Goal: Find specific page/section: Find specific page/section

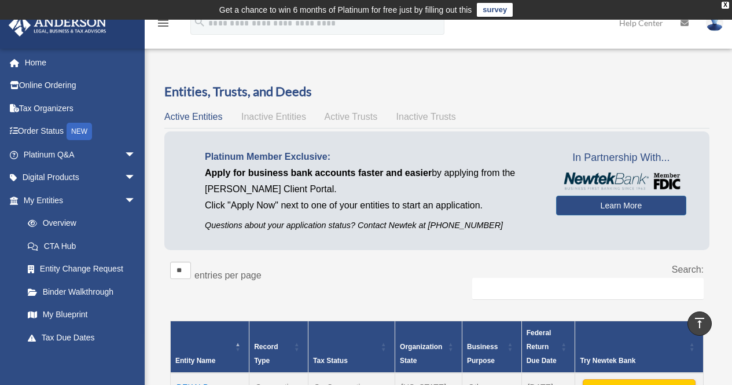
scroll to position [473, 0]
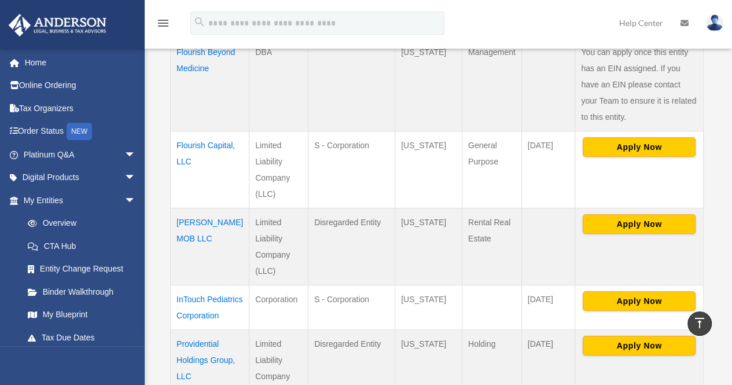
click at [186, 143] on td "Flourish Capital, LLC" at bounding box center [210, 169] width 79 height 77
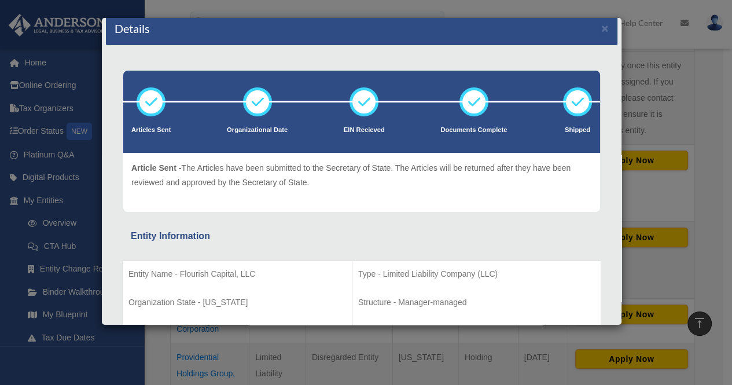
scroll to position [0, 0]
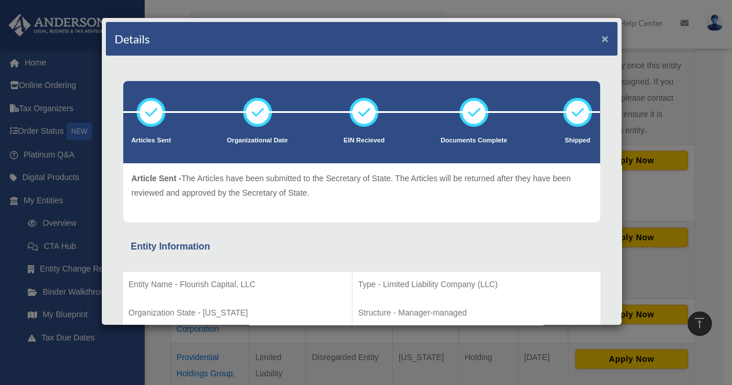
click at [602, 38] on button "×" at bounding box center [606, 38] width 8 height 12
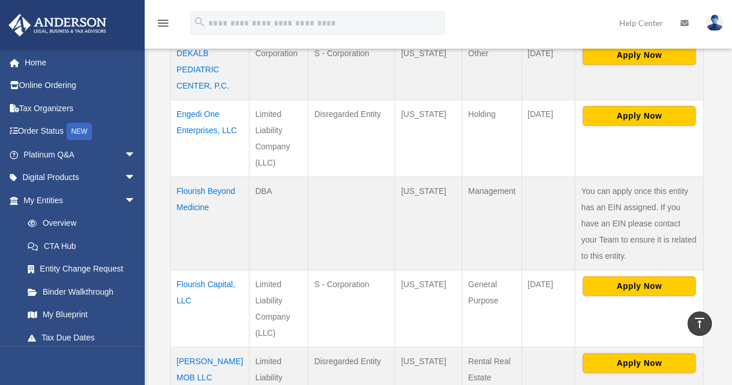
scroll to position [332, 0]
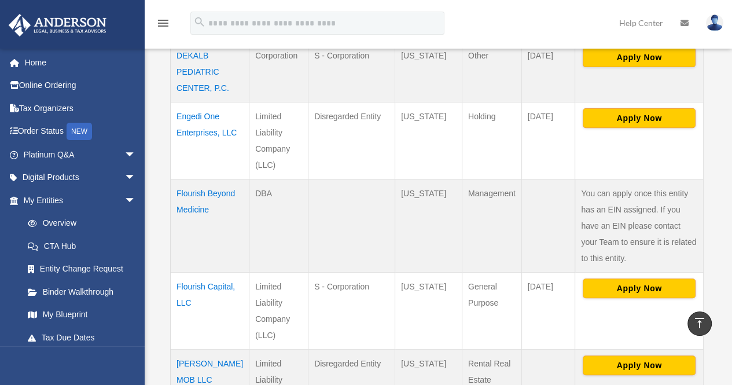
click at [193, 202] on td "Flourish Beyond Medicine" at bounding box center [210, 225] width 79 height 93
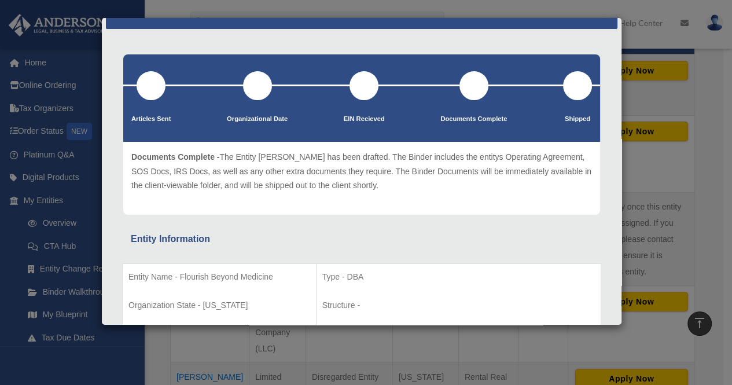
scroll to position [0, 0]
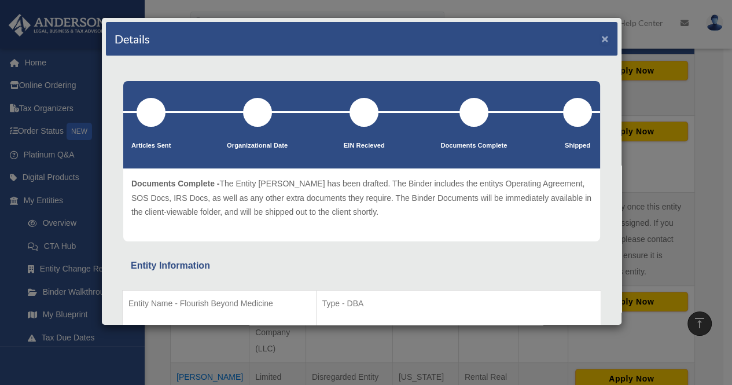
click at [602, 36] on button "×" at bounding box center [606, 38] width 8 height 12
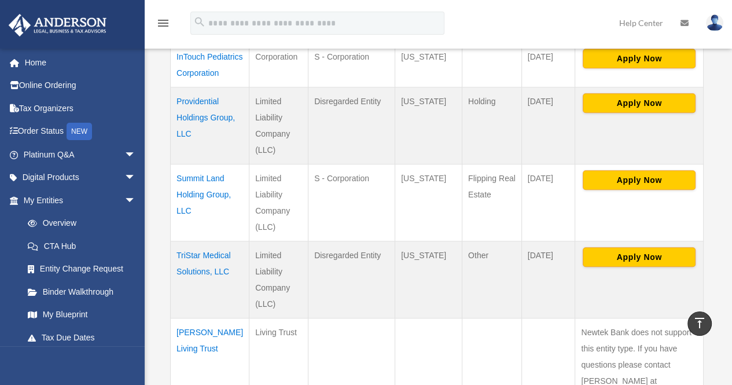
scroll to position [720, 0]
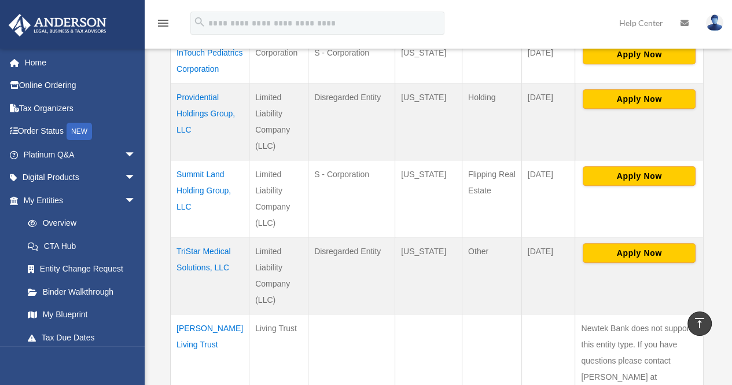
click at [186, 129] on td "Providential Holdings Group, LLC" at bounding box center [210, 121] width 79 height 77
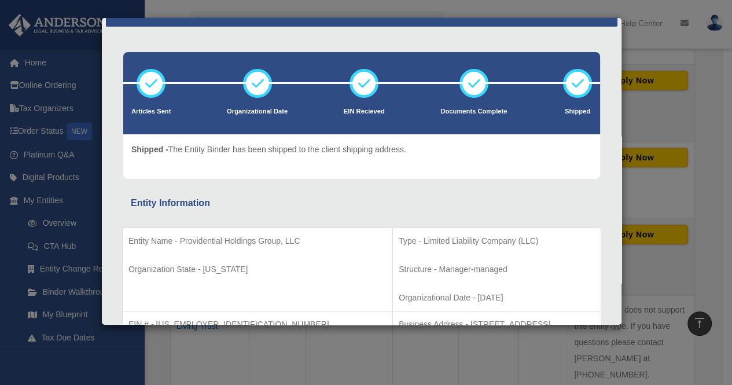
scroll to position [0, 0]
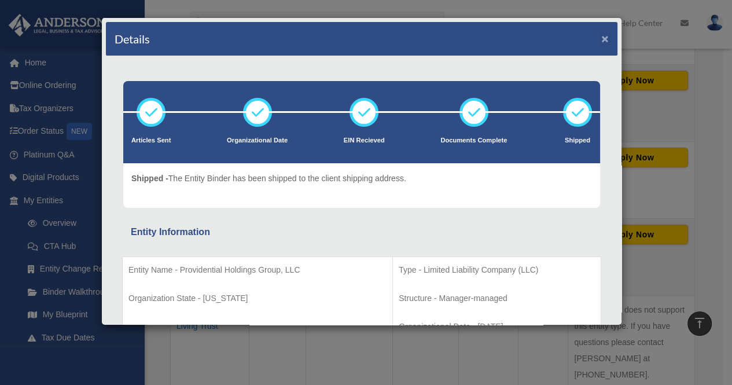
click at [602, 38] on button "×" at bounding box center [606, 38] width 8 height 12
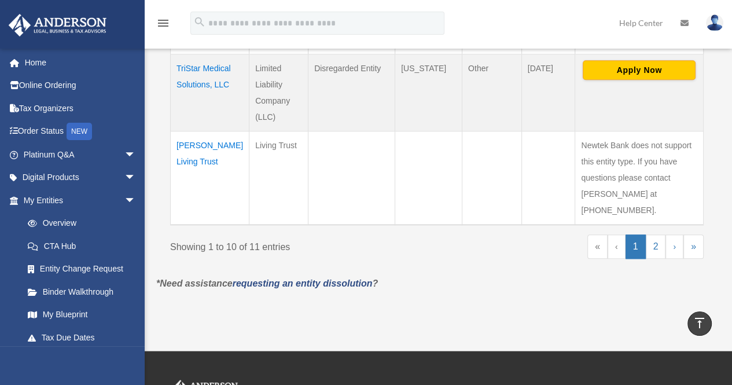
scroll to position [904, 0]
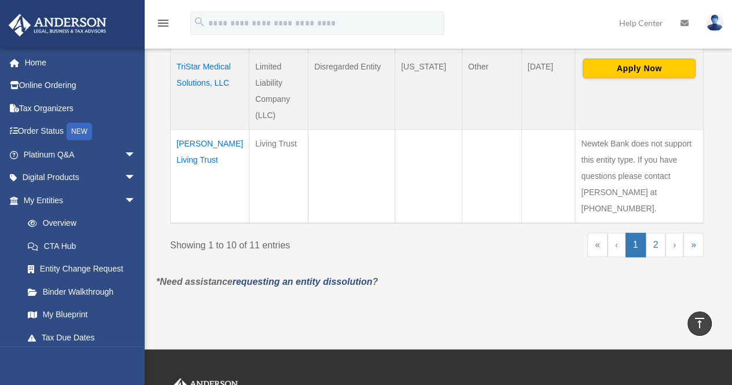
click at [211, 173] on td "[PERSON_NAME] Living Trust" at bounding box center [210, 176] width 79 height 94
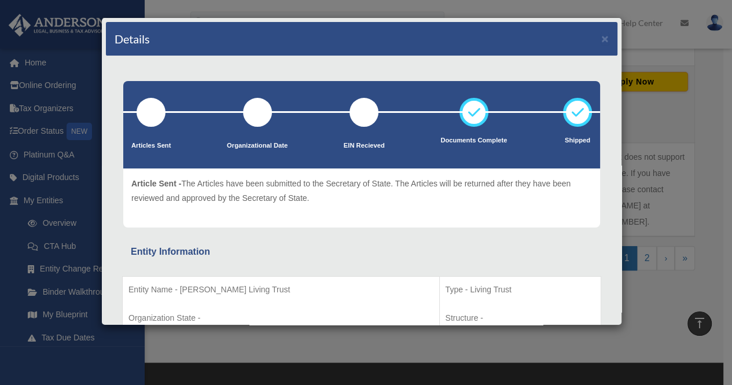
scroll to position [0, 0]
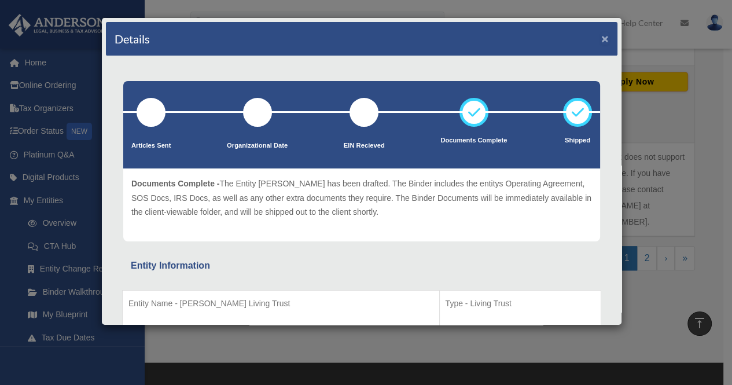
click at [602, 39] on button "×" at bounding box center [606, 38] width 8 height 12
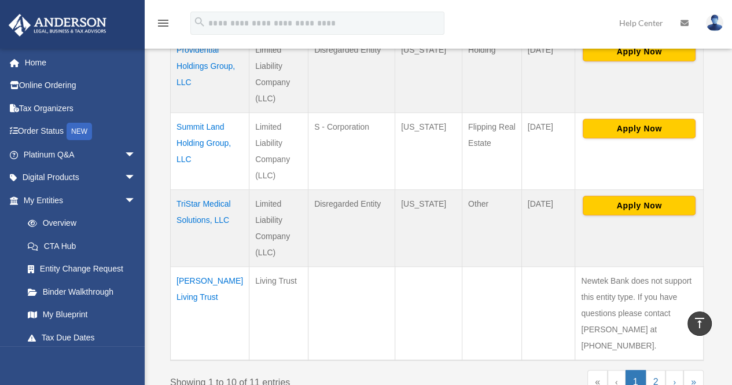
scroll to position [764, 0]
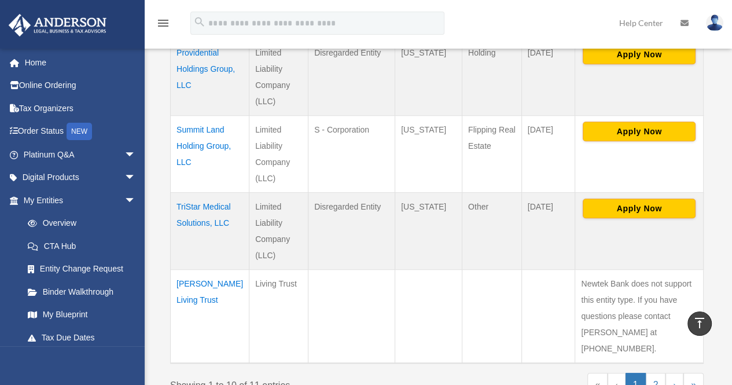
click at [196, 216] on td "TriStar Medical Solutions, LLC" at bounding box center [210, 230] width 79 height 77
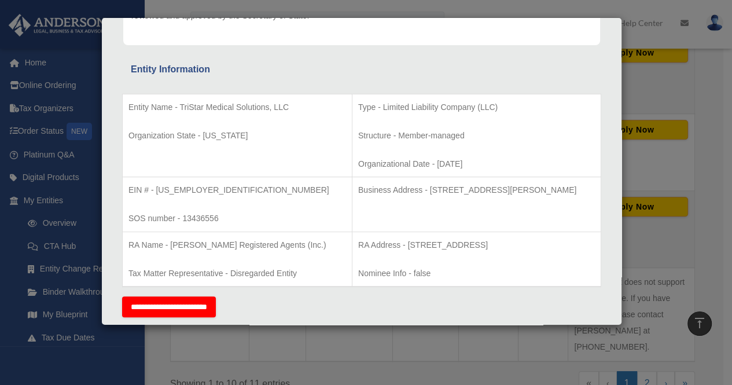
scroll to position [0, 0]
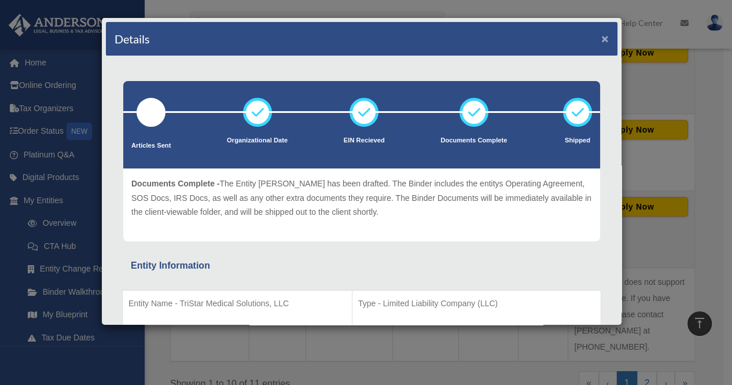
click at [602, 42] on button "×" at bounding box center [606, 38] width 8 height 12
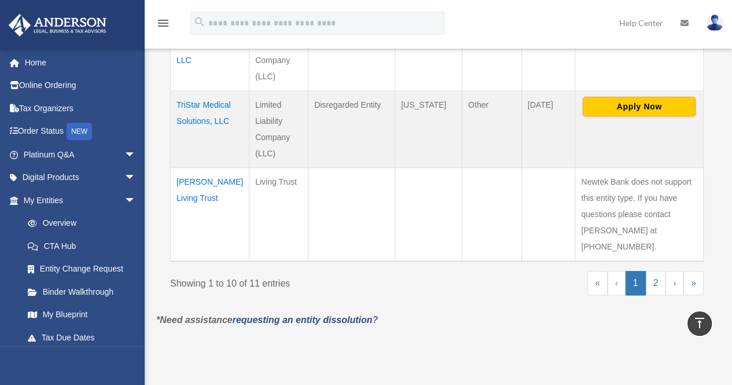
scroll to position [870, 0]
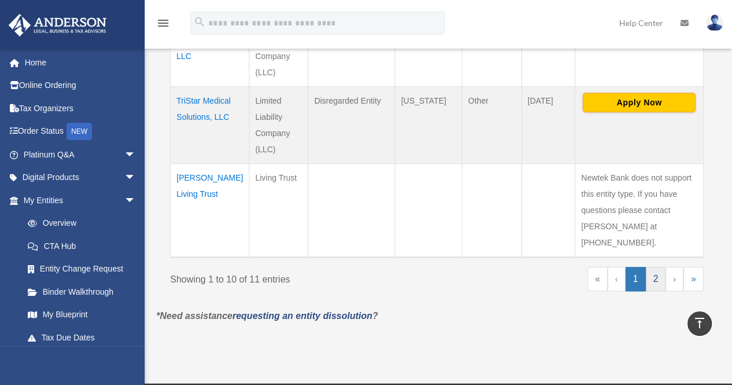
click at [656, 279] on link "2" at bounding box center [656, 279] width 20 height 24
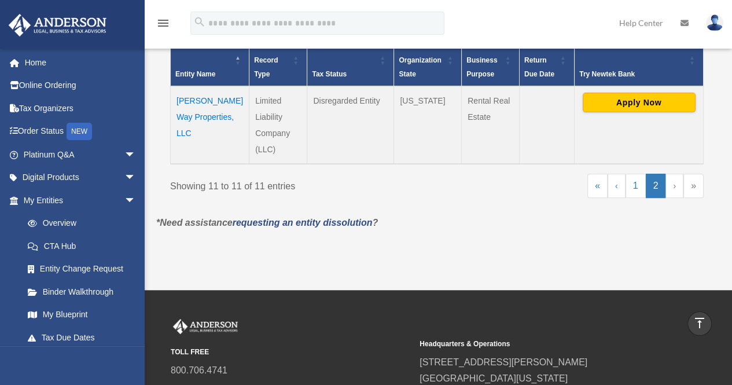
scroll to position [286, 0]
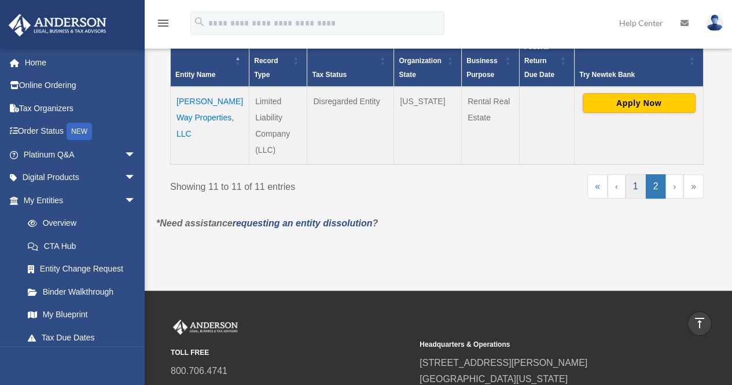
click at [636, 188] on link "1" at bounding box center [636, 186] width 20 height 24
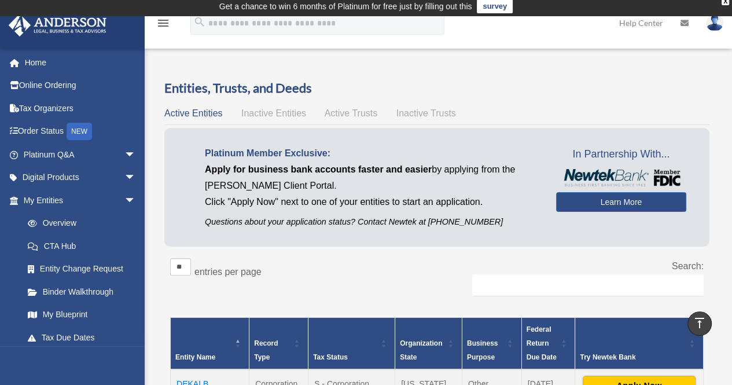
scroll to position [0, 0]
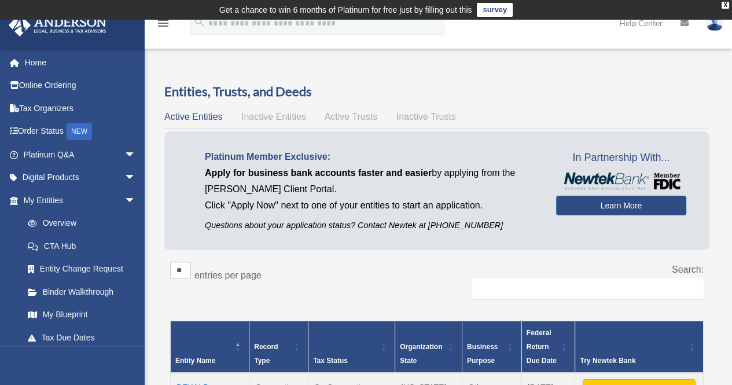
click at [268, 113] on span "Inactive Entities" at bounding box center [273, 117] width 65 height 10
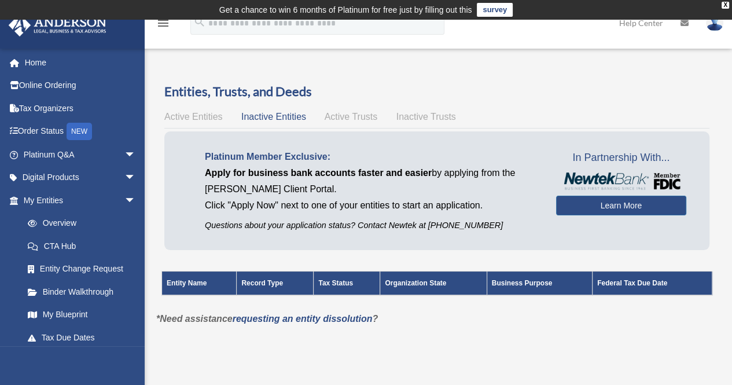
click at [359, 114] on span "Active Trusts" at bounding box center [351, 117] width 53 height 10
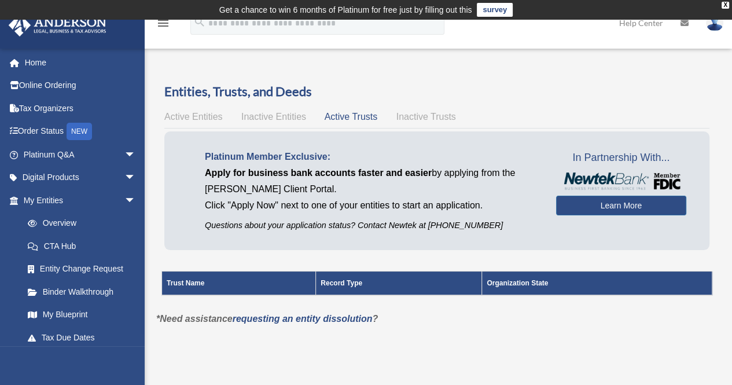
click at [420, 115] on span "Inactive Trusts" at bounding box center [427, 117] width 60 height 10
click at [195, 117] on span "Active Entities" at bounding box center [193, 117] width 58 height 10
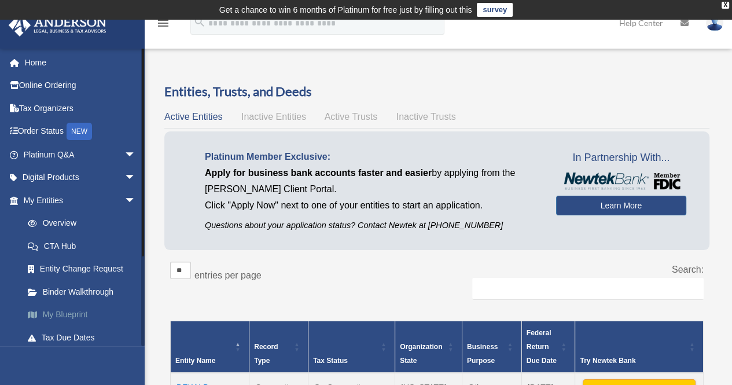
click at [45, 312] on link "My Blueprint" at bounding box center [84, 314] width 137 height 23
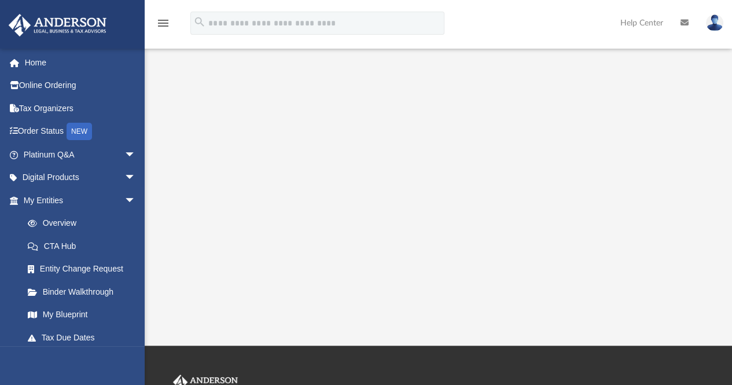
scroll to position [233, 0]
